Goal: Information Seeking & Learning: Learn about a topic

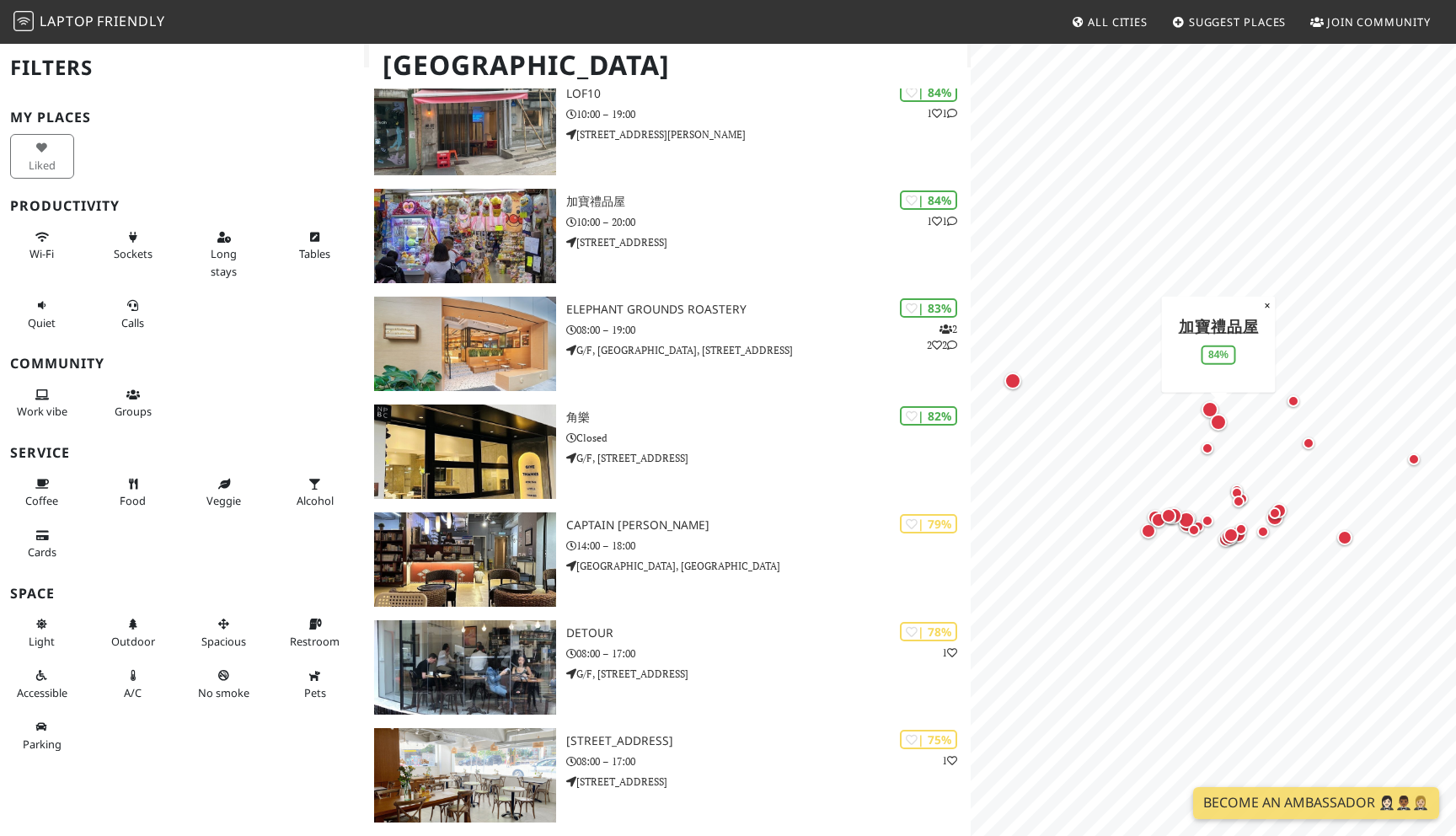
scroll to position [687, 0]
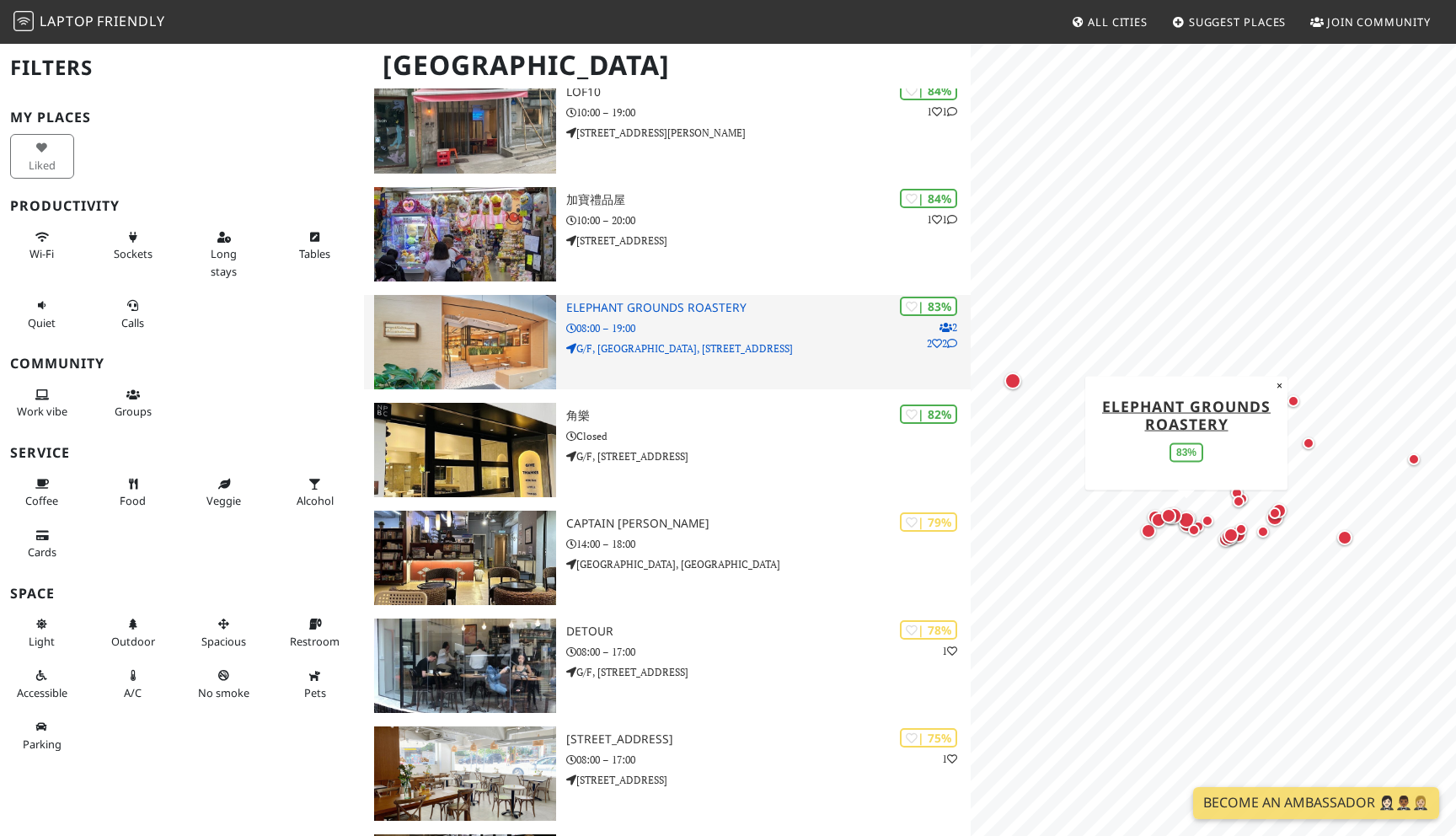
click at [488, 331] on img at bounding box center [465, 342] width 182 height 94
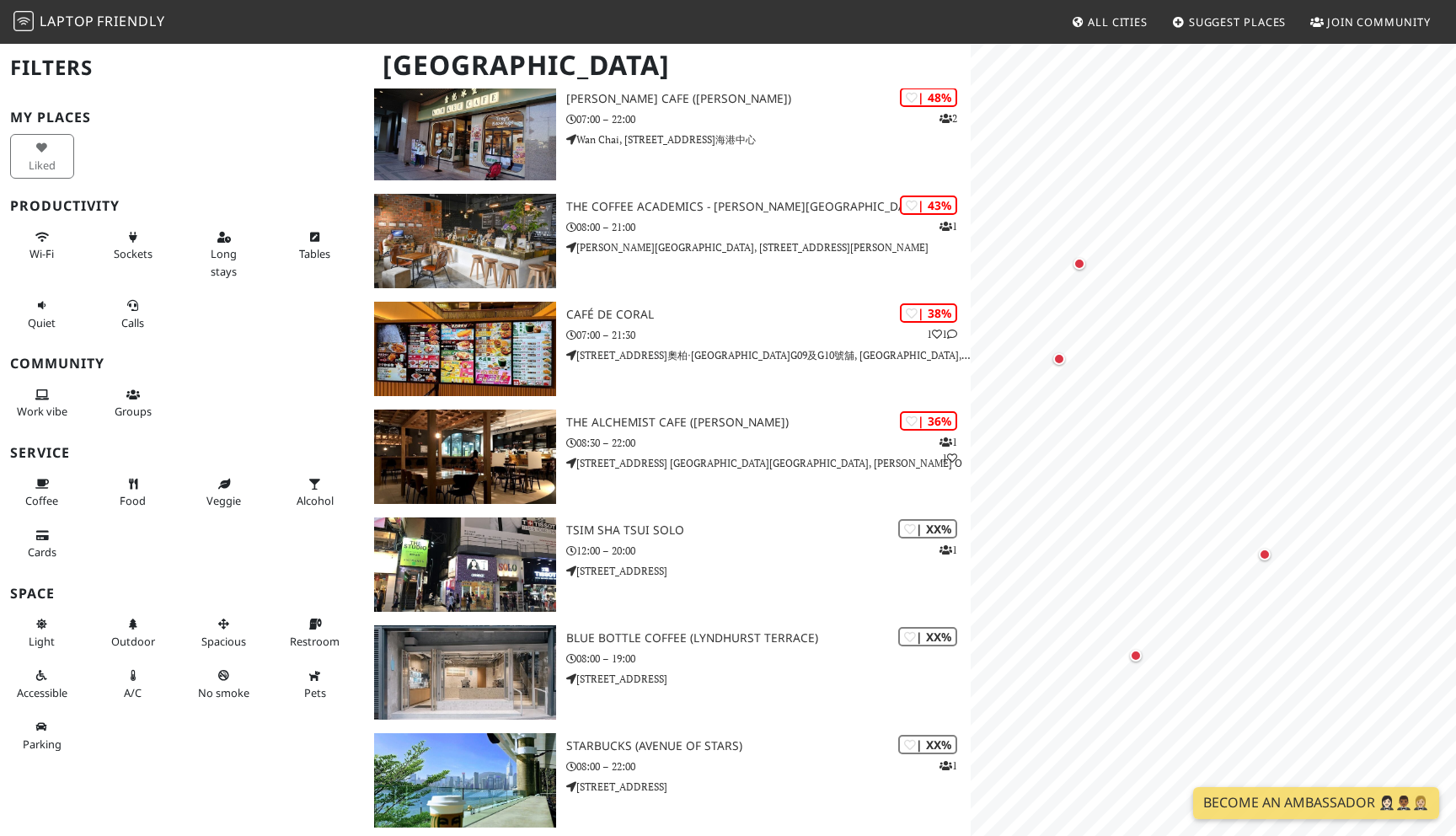
scroll to position [0, 0]
click at [48, 406] on span "Work vibe" at bounding box center [42, 412] width 50 height 15
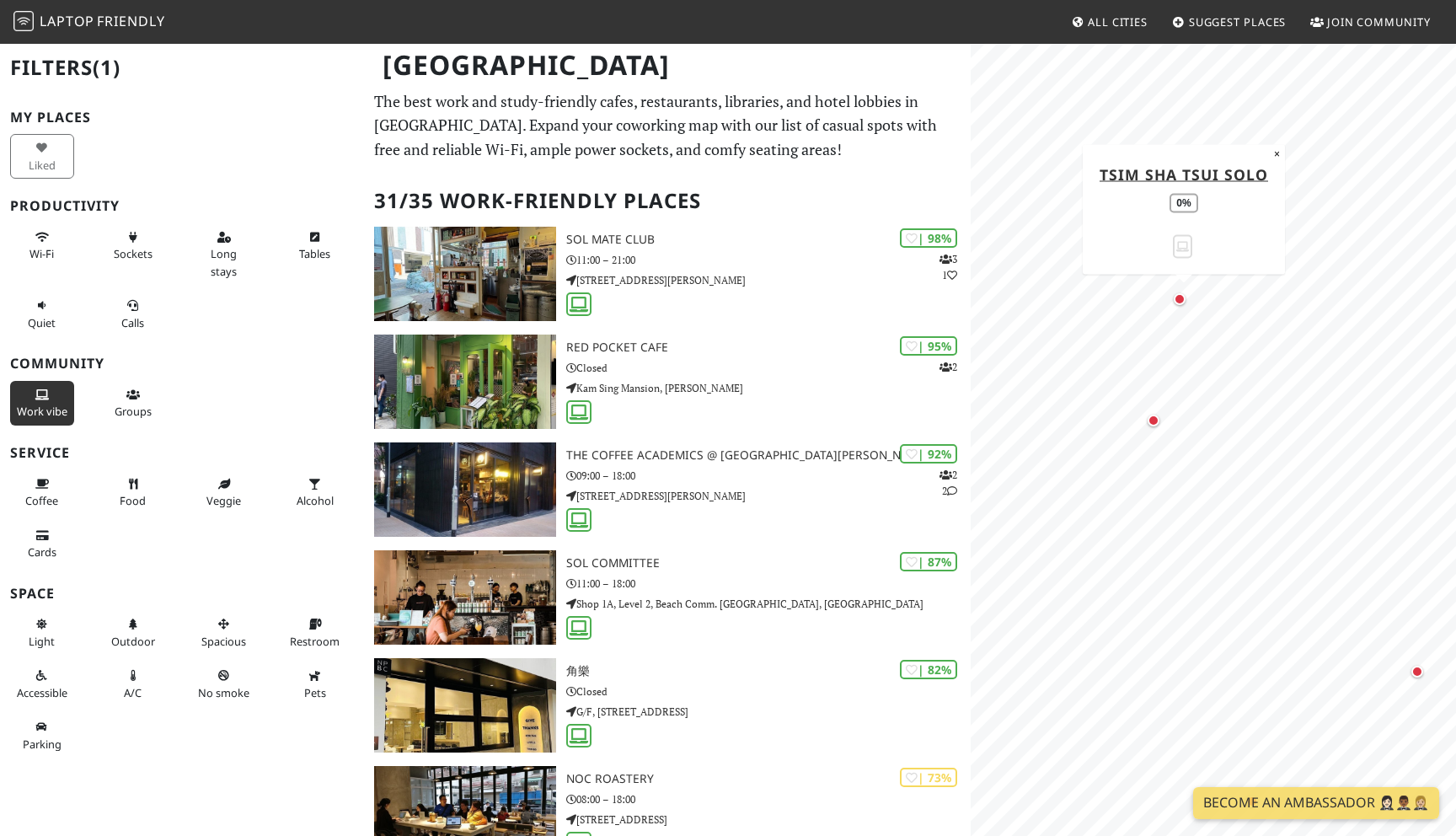
click at [1183, 298] on div "Map marker" at bounding box center [1180, 299] width 12 height 12
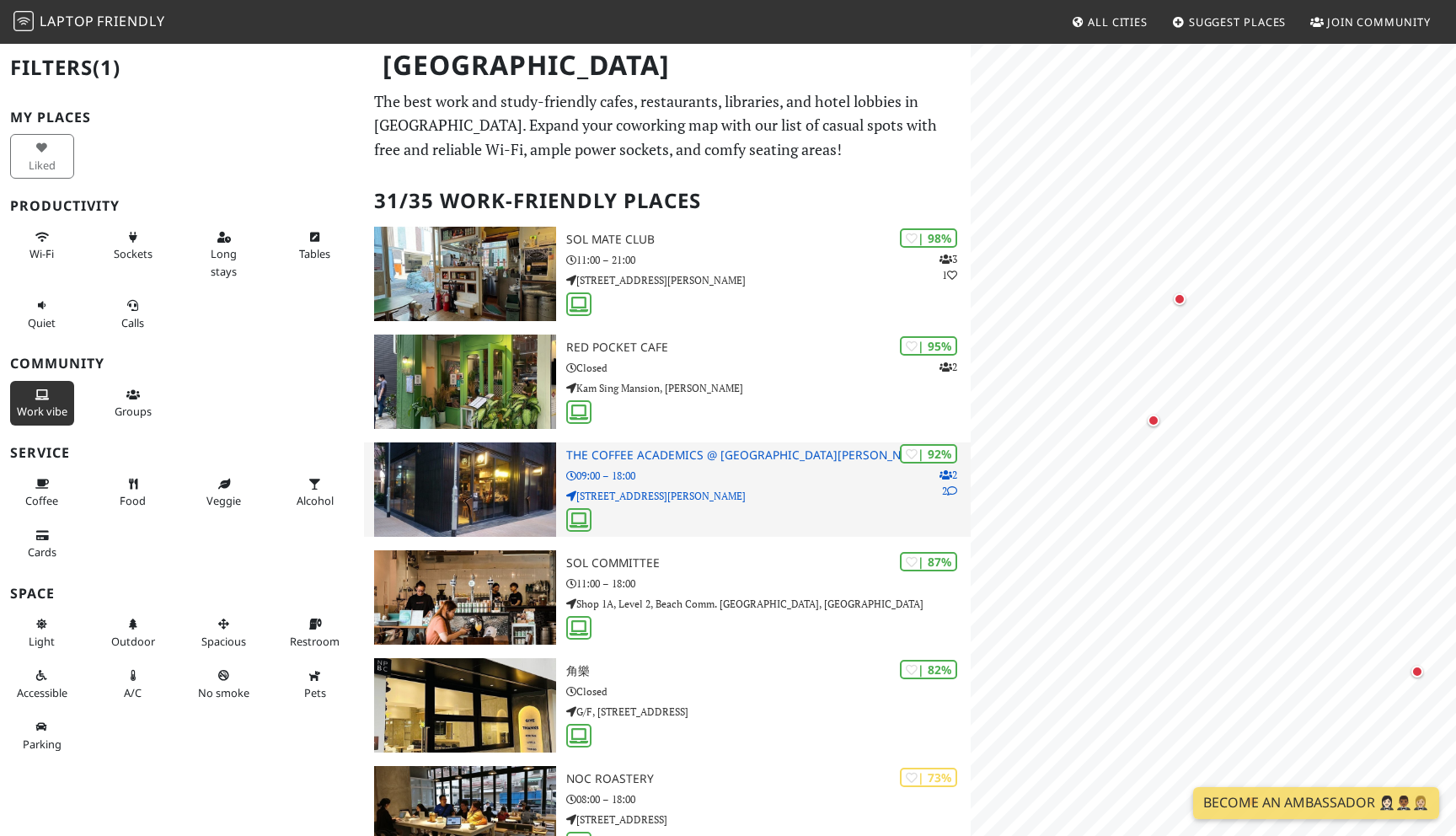
click at [503, 490] on img at bounding box center [465, 489] width 182 height 94
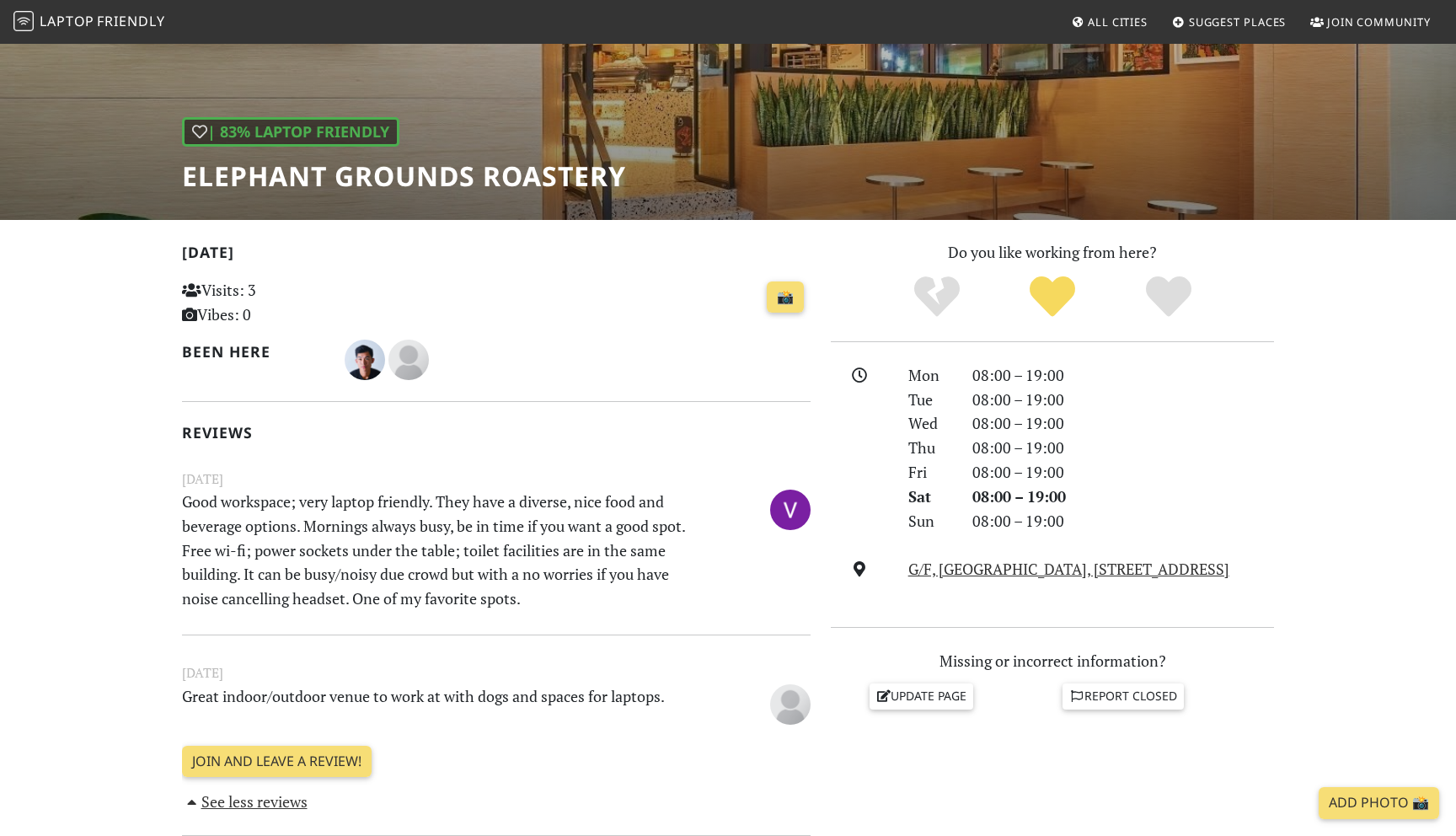
scroll to position [176, 0]
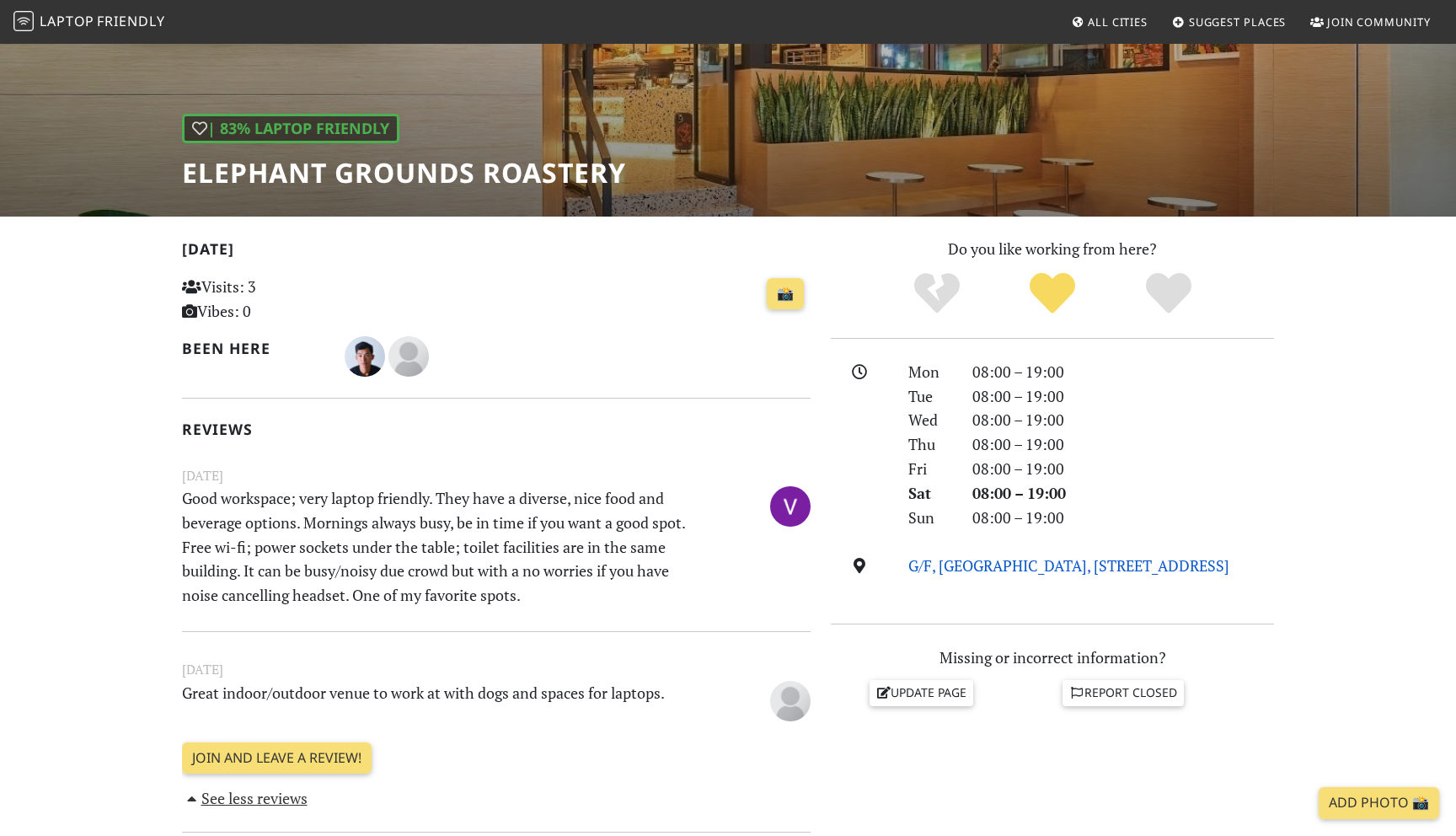
click at [1010, 569] on link "G/F, Hollywood Centre, 233 Hollywood Rd, Hong Kong" at bounding box center [1068, 566] width 321 height 21
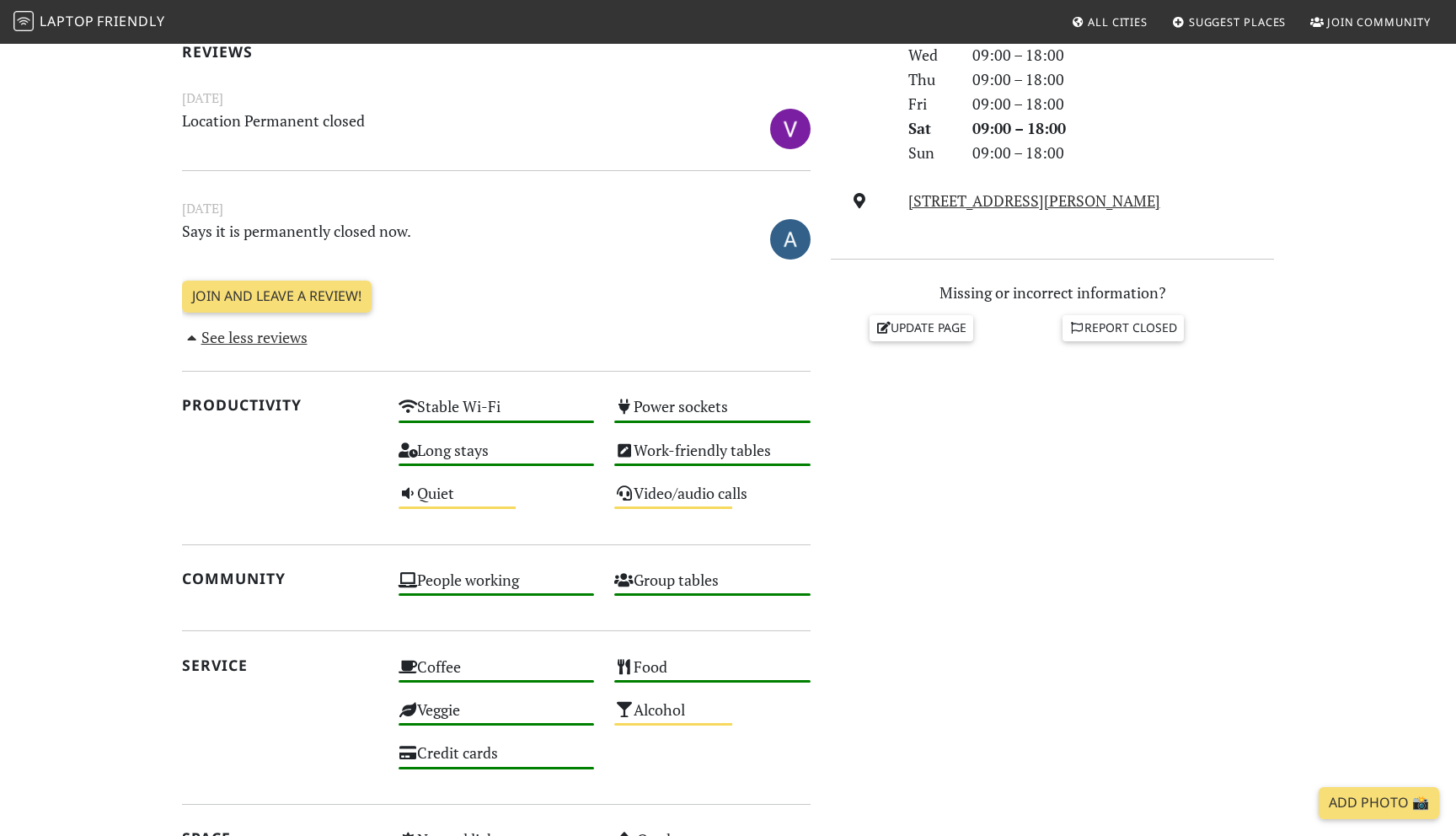
scroll to position [497, 0]
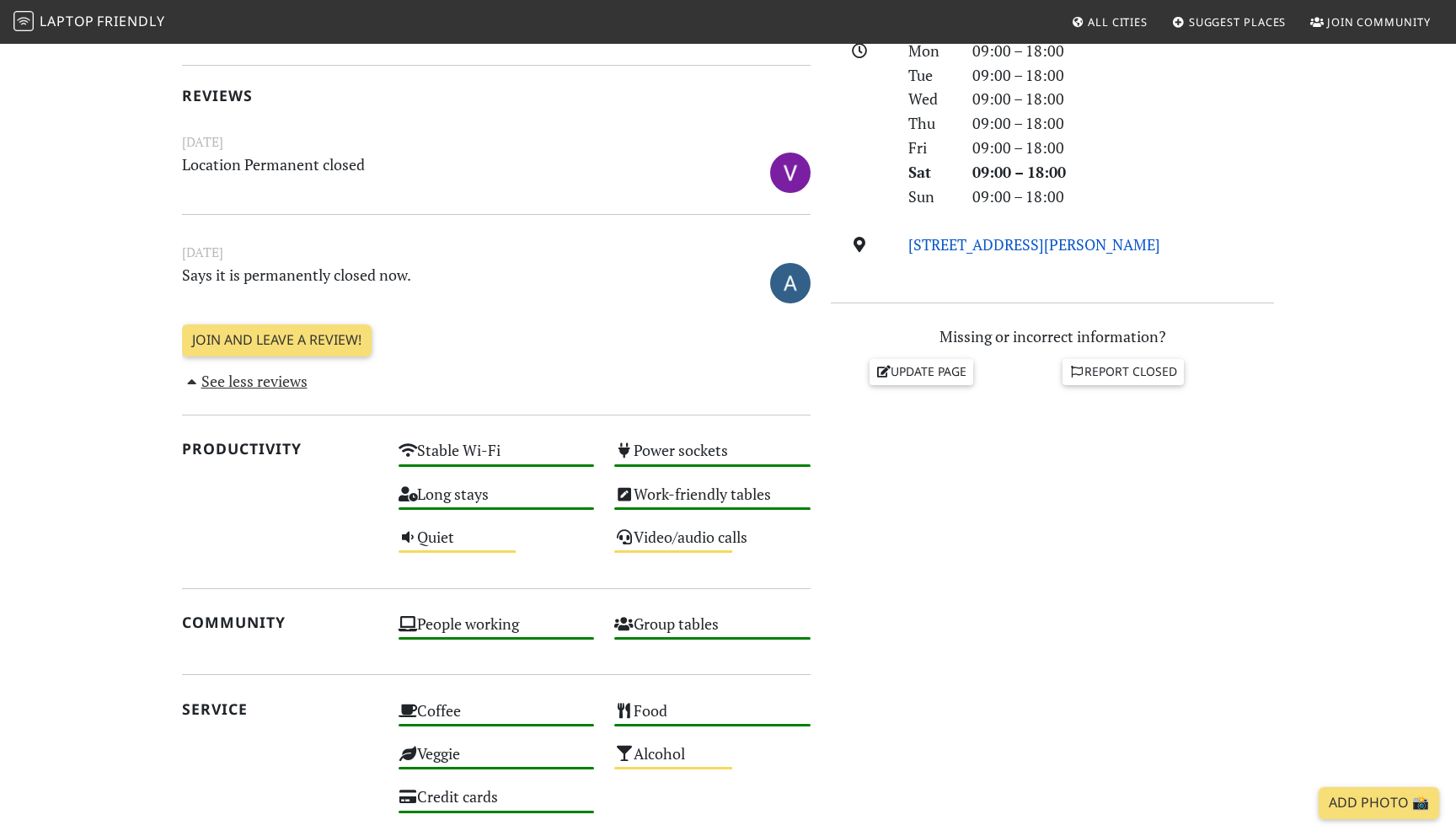
click at [1014, 244] on link "[STREET_ADDRESS][PERSON_NAME]" at bounding box center [1034, 245] width 252 height 21
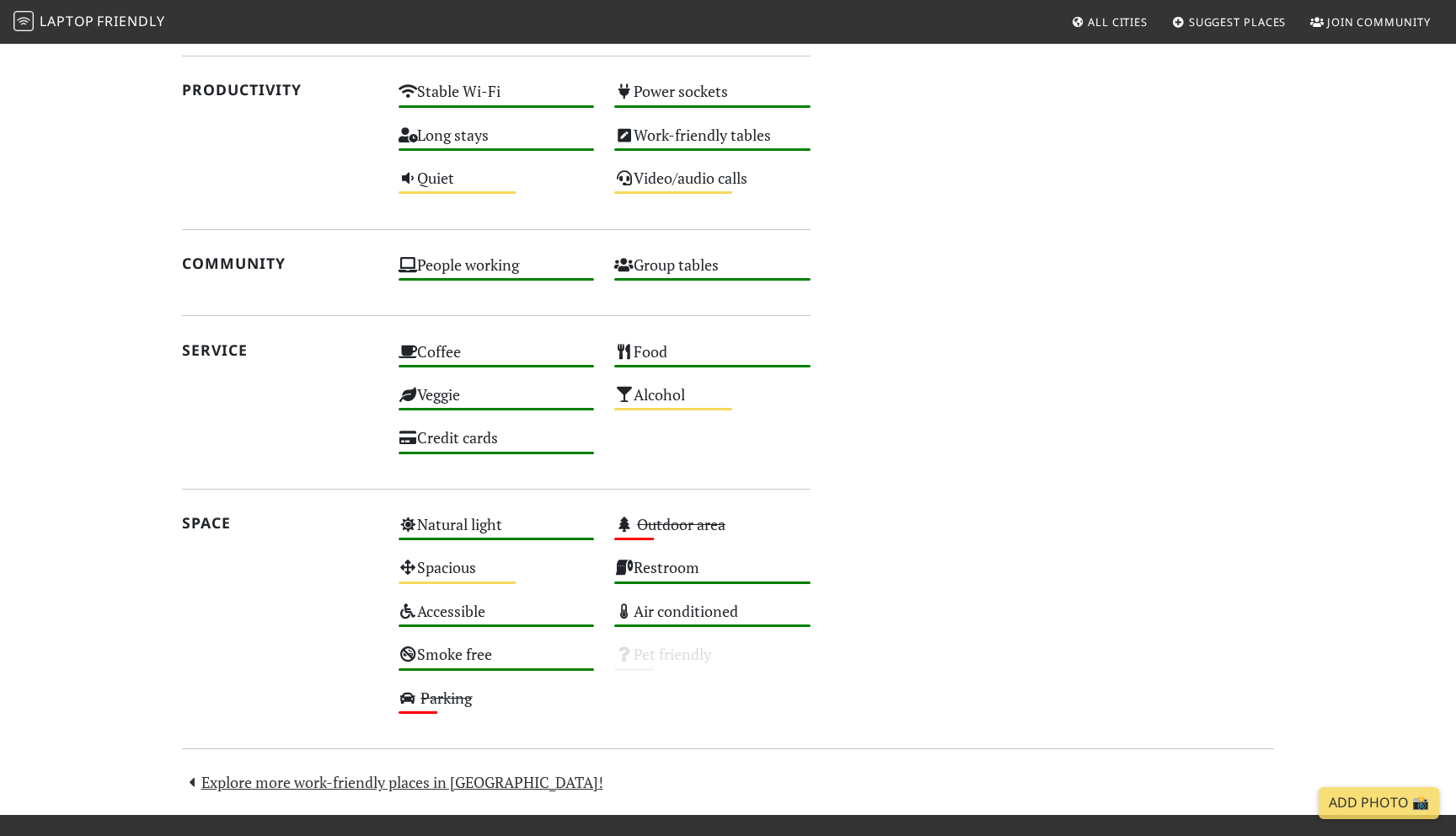
scroll to position [865, 0]
